Goal: Task Accomplishment & Management: Manage account settings

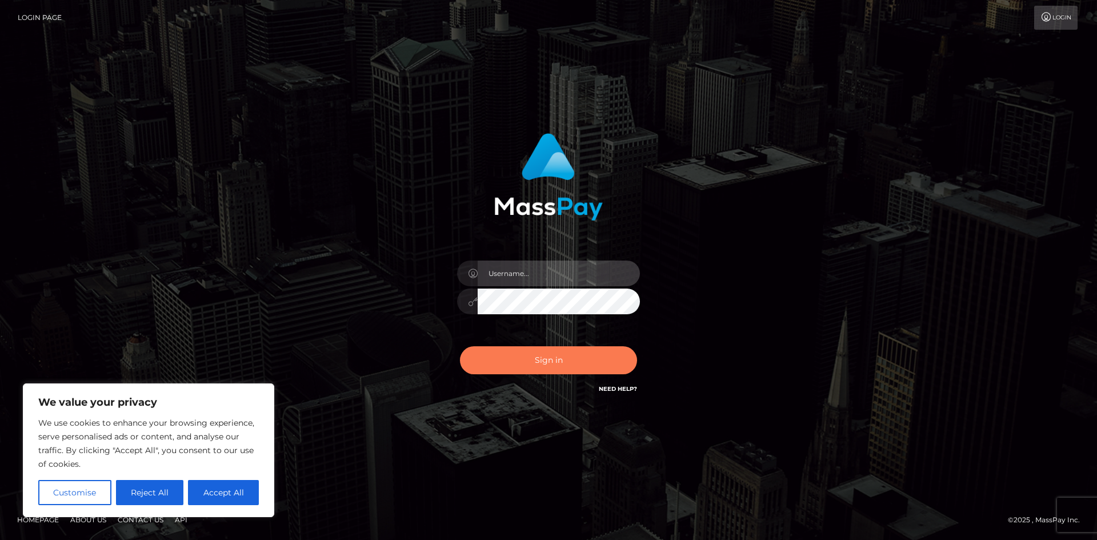
type input "hello.feetfinder"
click at [554, 358] on button "Sign in" at bounding box center [548, 360] width 177 height 28
click at [554, 358] on div "Sign in Need Help?" at bounding box center [549, 364] width 200 height 51
